Goal: Task Accomplishment & Management: Manage account settings

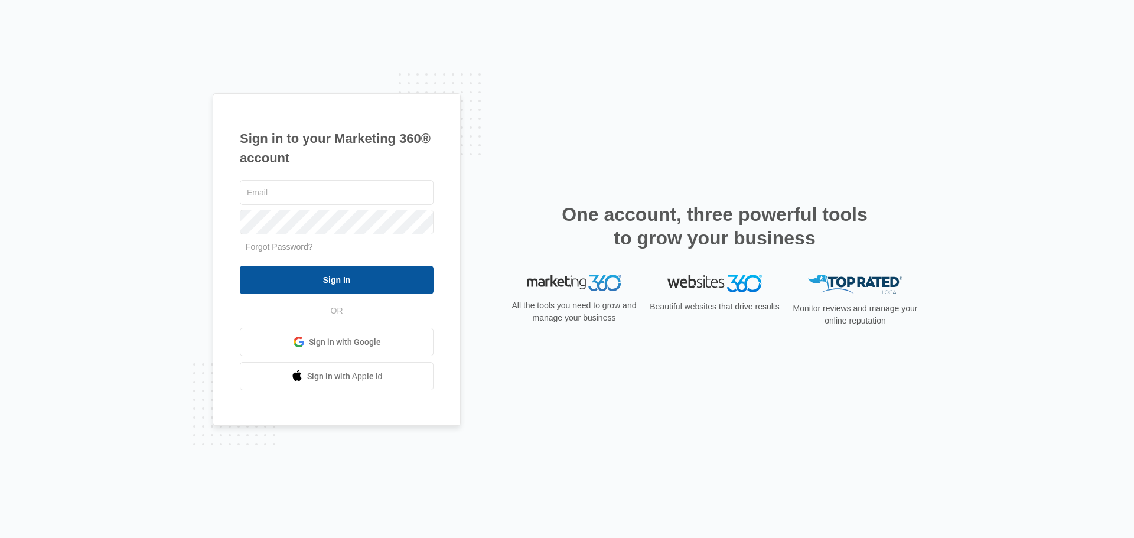
type input "[PERSON_NAME][EMAIL_ADDRESS][DOMAIN_NAME]"
click at [302, 275] on input "Sign In" at bounding box center [337, 280] width 194 height 28
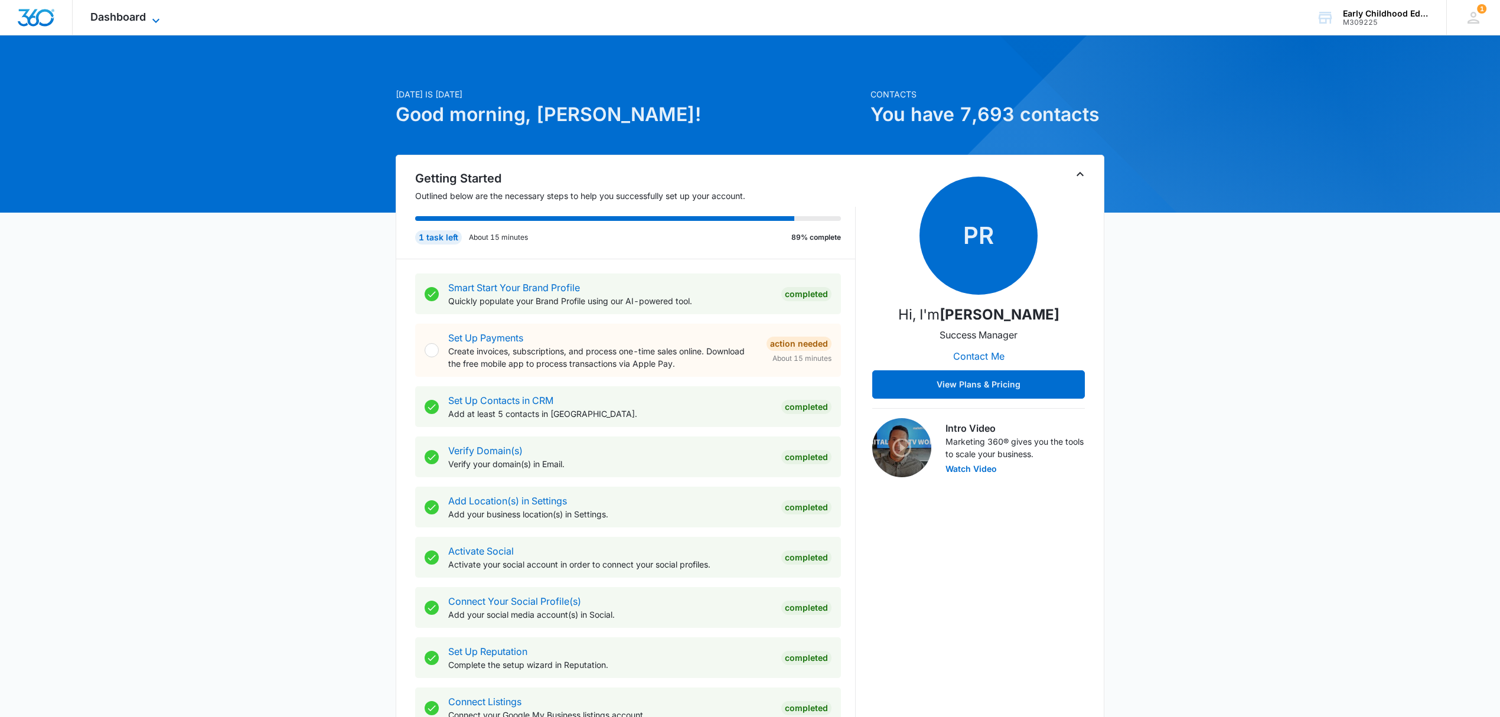
click at [103, 18] on span "Dashboard" at bounding box center [117, 17] width 55 height 12
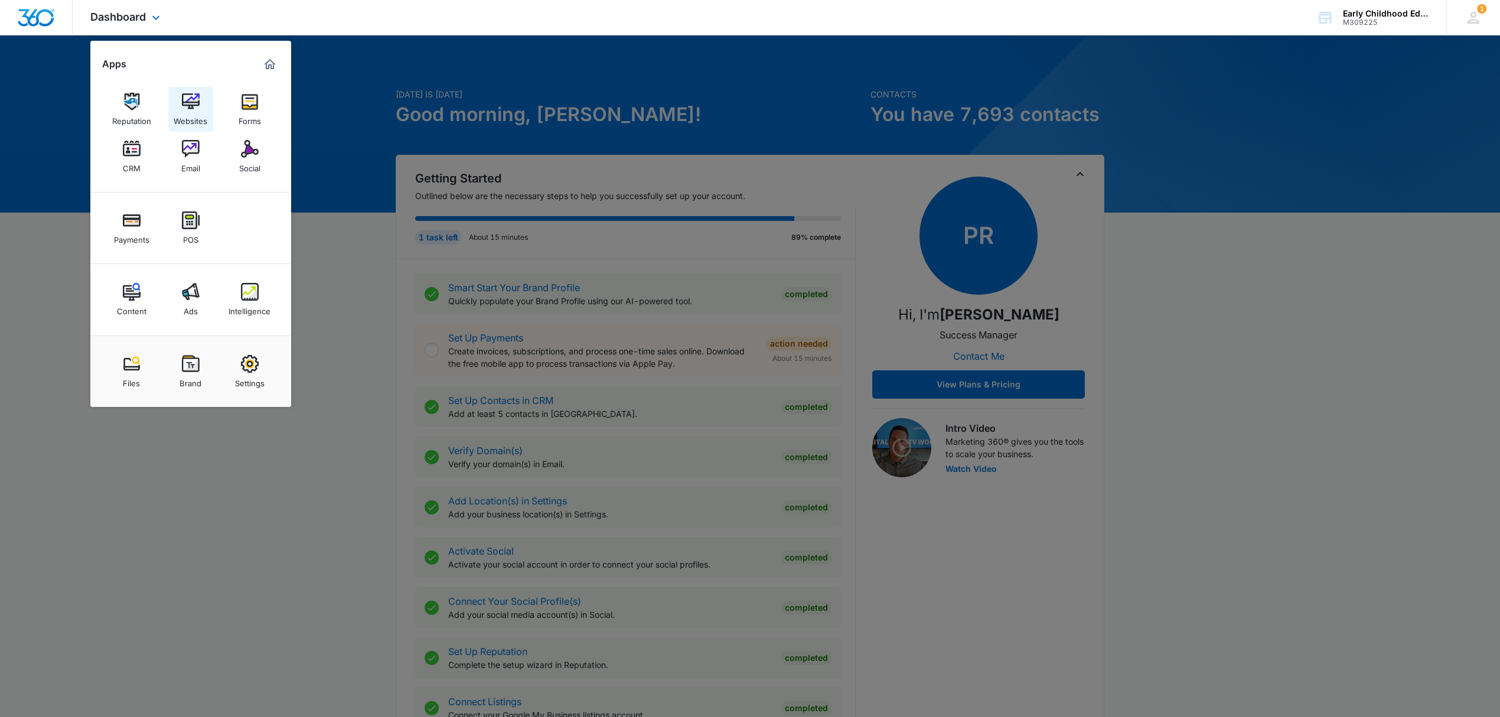
click at [179, 104] on link "Websites" at bounding box center [190, 109] width 45 height 45
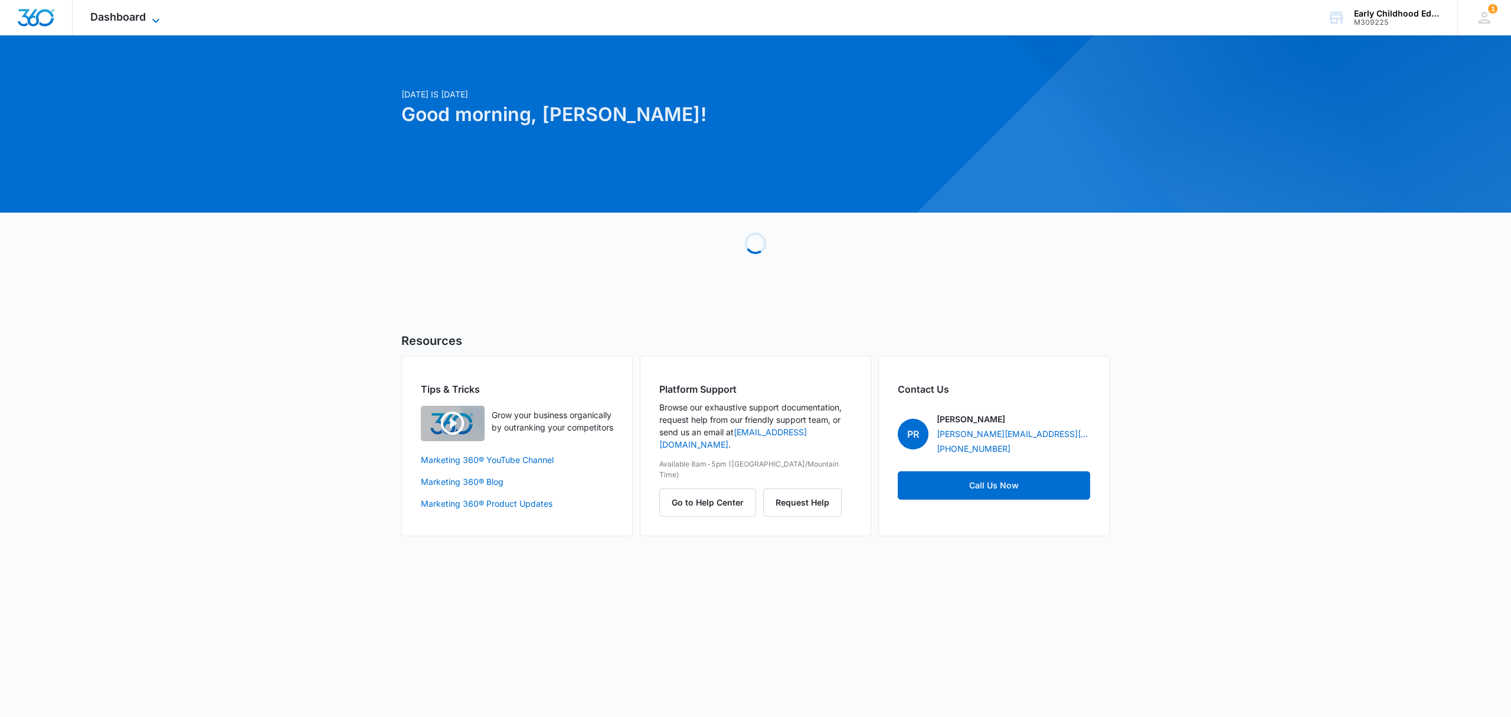
click at [121, 18] on span "Dashboard" at bounding box center [117, 17] width 55 height 12
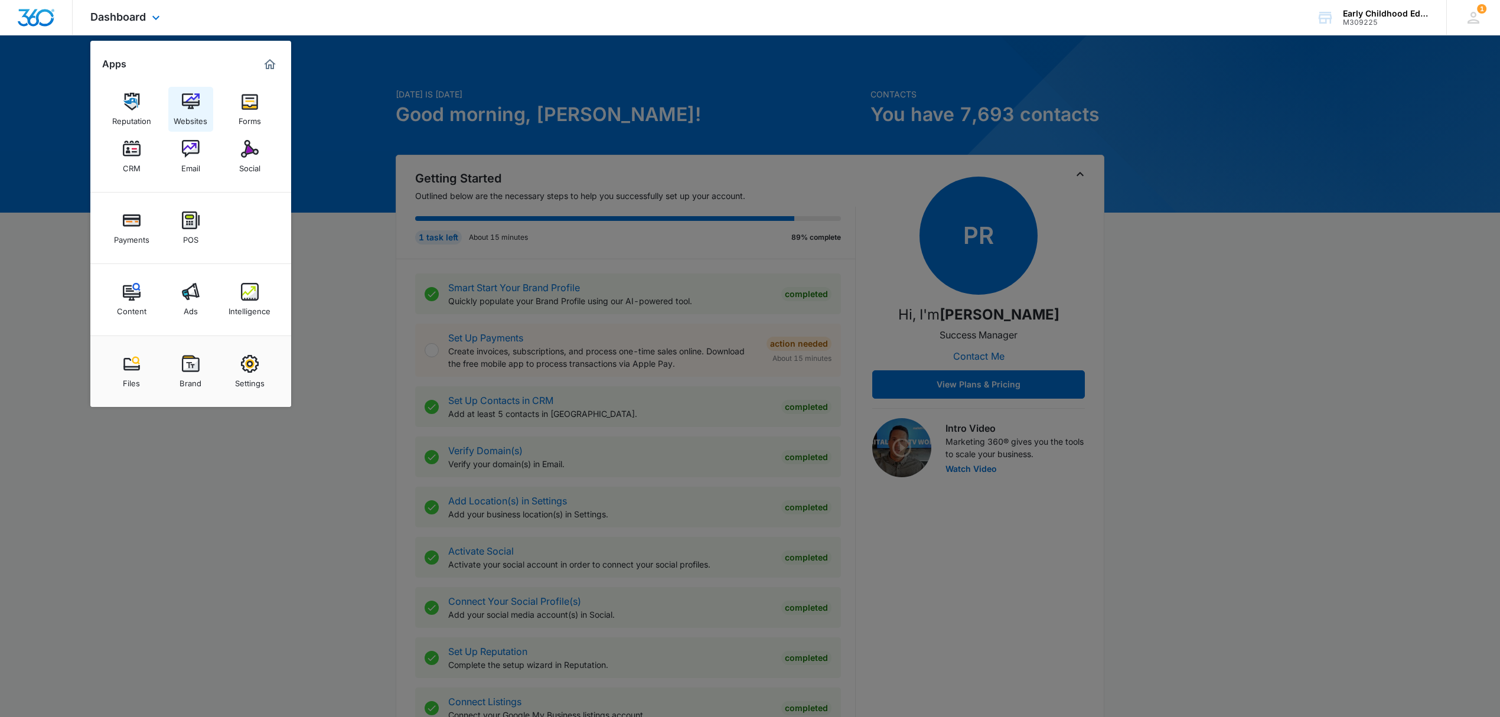
click at [189, 114] on div "Websites" at bounding box center [191, 117] width 34 height 15
